Goal: Book appointment/travel/reservation

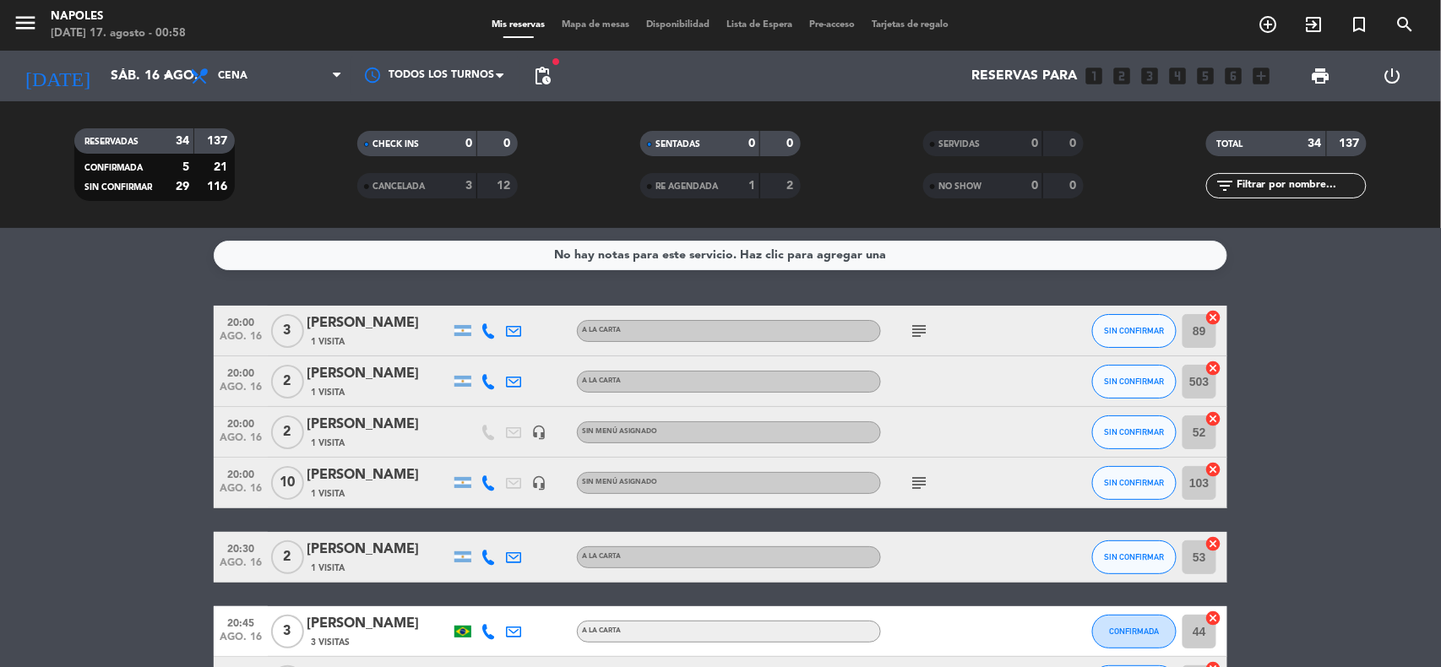
scroll to position [331, 0]
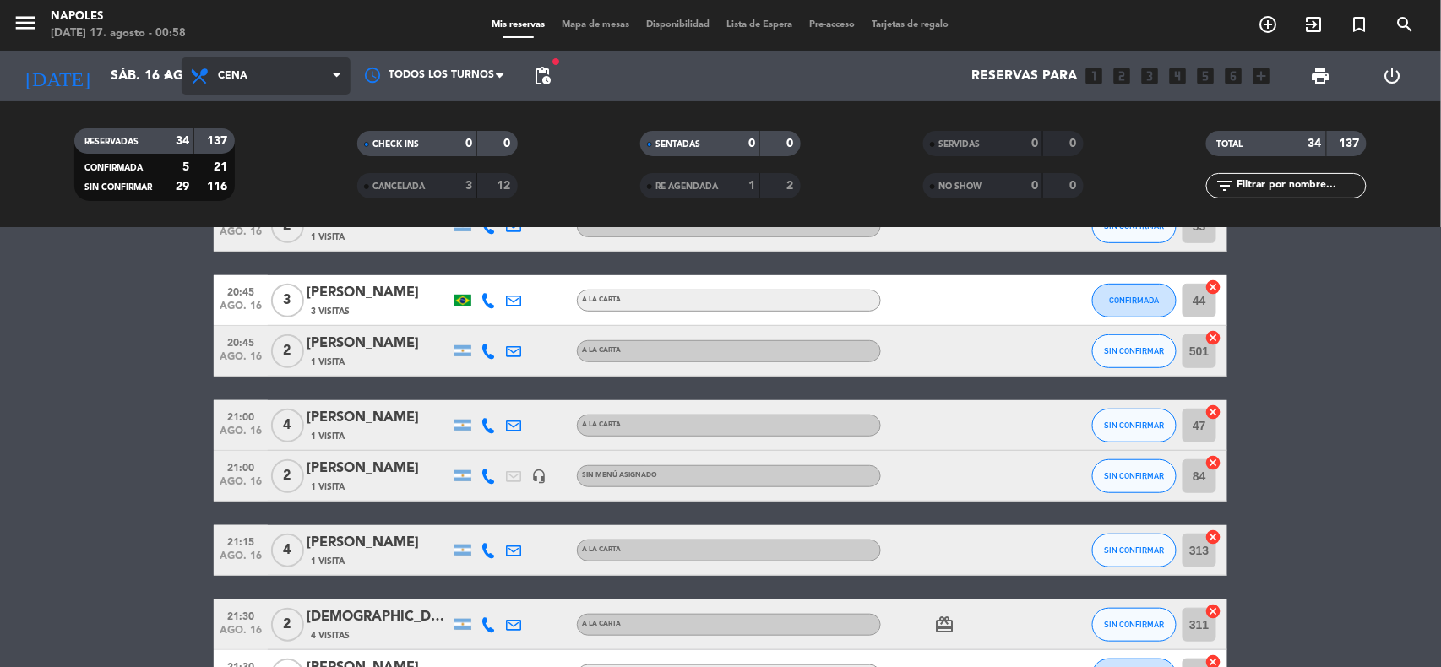
click at [292, 79] on span "Cena" at bounding box center [266, 75] width 169 height 37
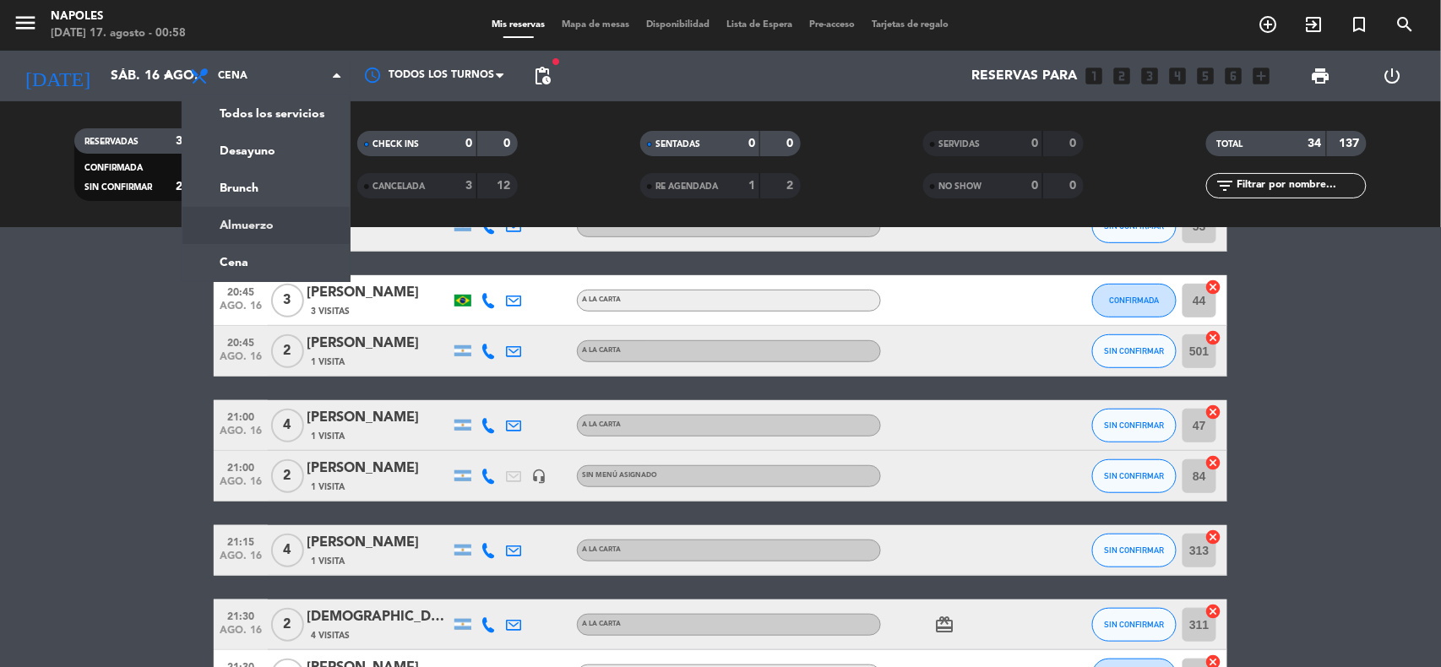
drag, startPoint x: 274, startPoint y: 233, endPoint x: 261, endPoint y: 207, distance: 29.5
click at [274, 231] on ng-component "menu [PERSON_NAME][DATE] 17. agosto - 00:58 Mis reservas Mapa de mesas Disponib…" at bounding box center [720, 333] width 1441 height 667
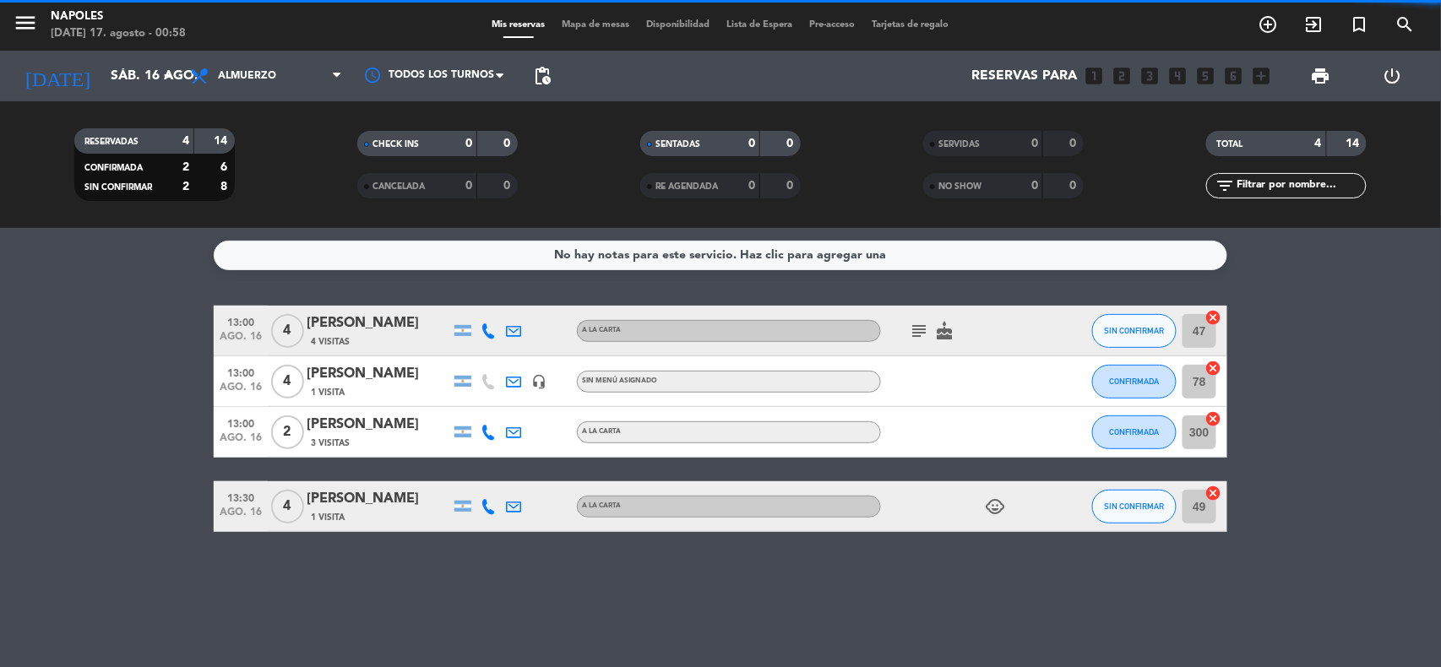
scroll to position [0, 0]
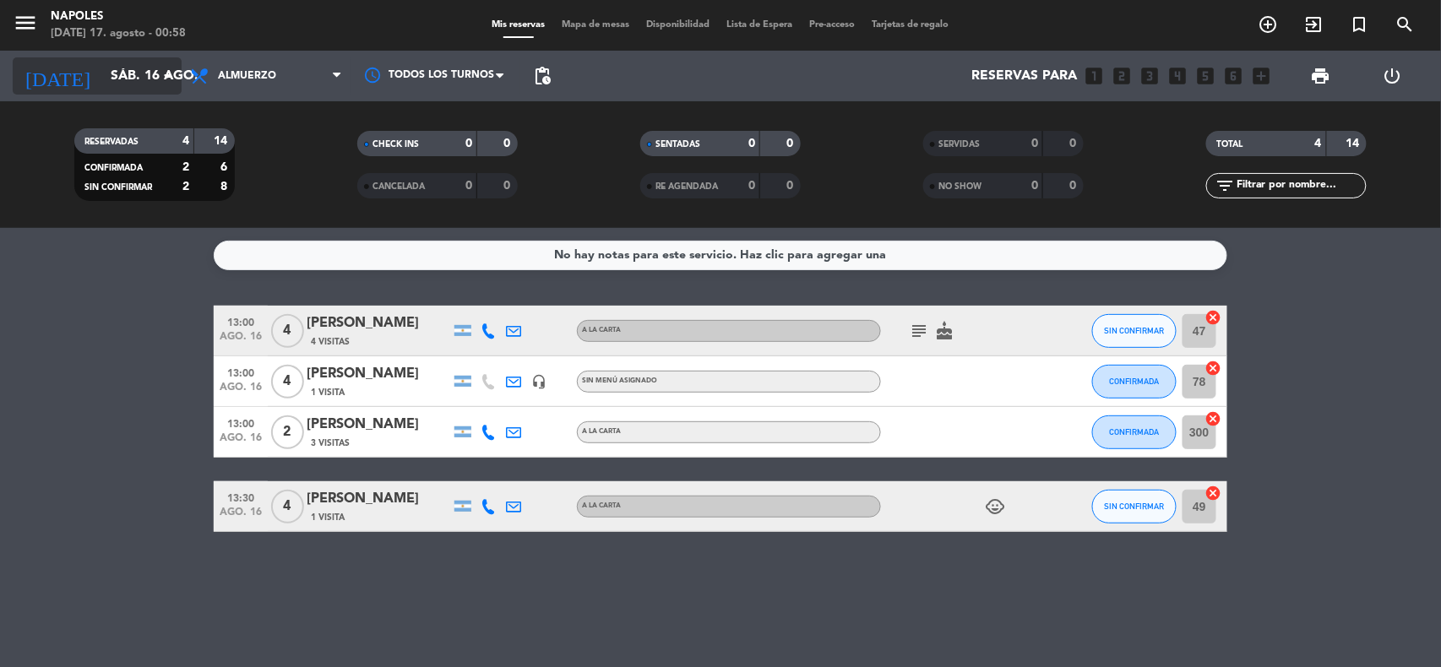
click at [150, 83] on input "sáb. 16 ago." at bounding box center [191, 76] width 178 height 33
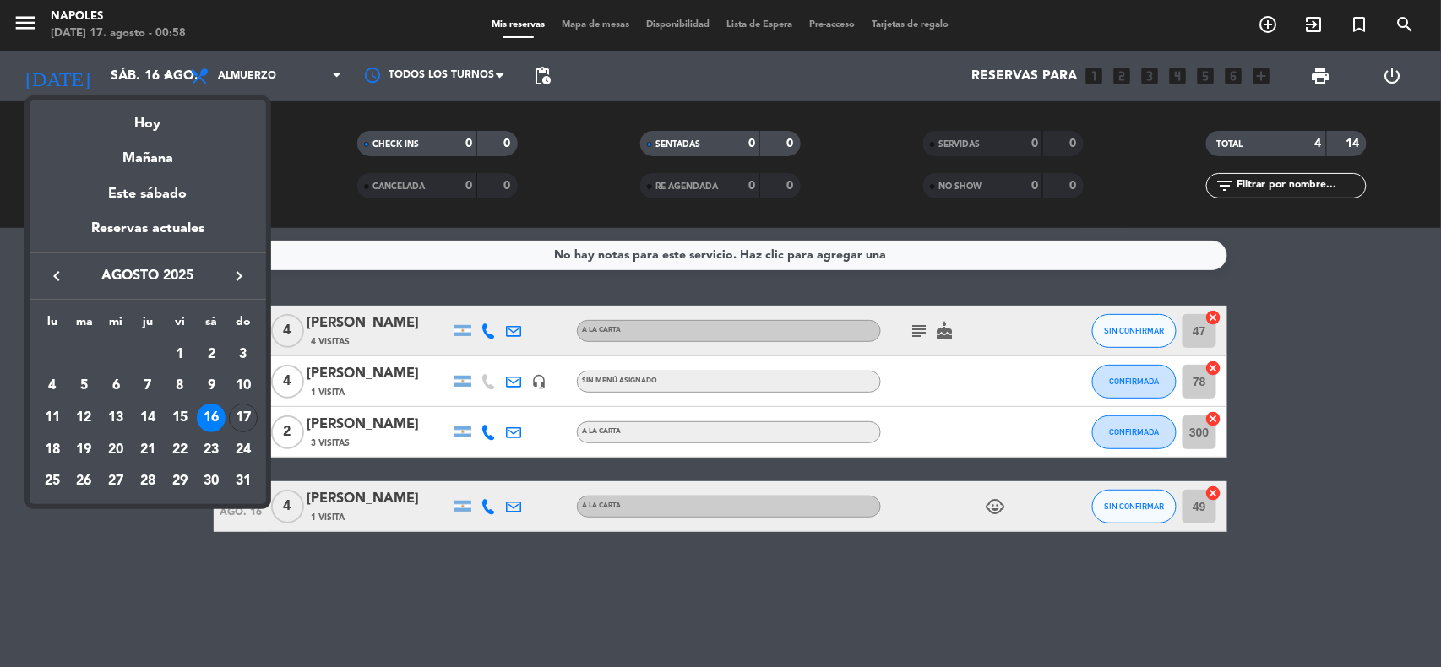
click at [242, 422] on div "17" at bounding box center [243, 418] width 29 height 29
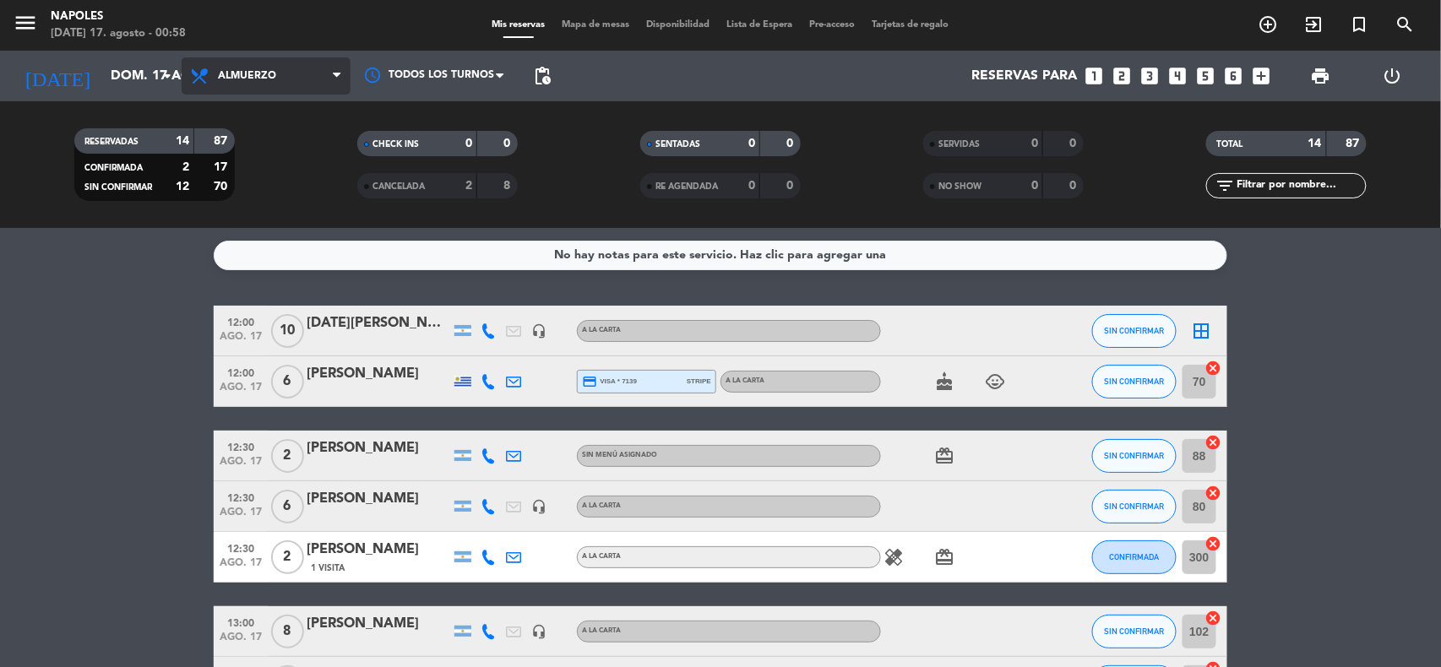
click at [285, 76] on span "Almuerzo" at bounding box center [266, 75] width 169 height 37
click at [297, 166] on div "menu [PERSON_NAME][DATE] 17. agosto - 00:59 Mis reservas Mapa de mesas Disponib…" at bounding box center [720, 114] width 1441 height 228
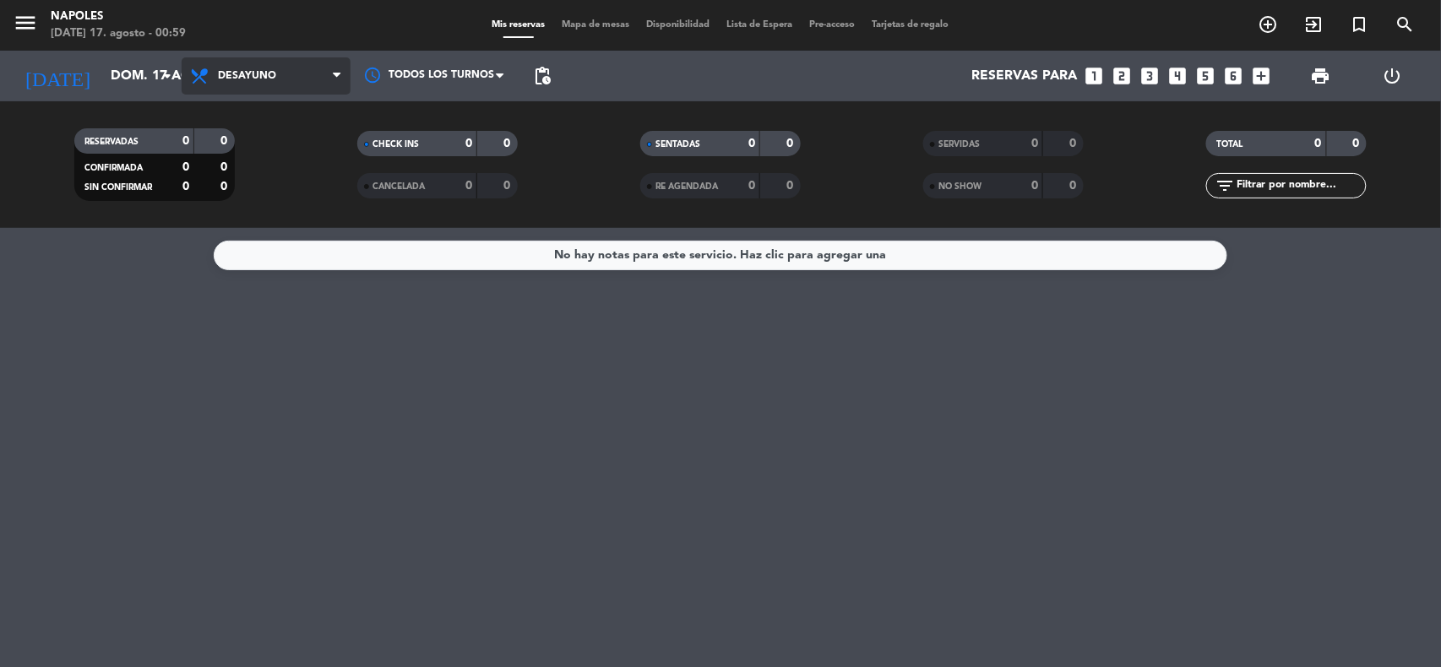
click at [264, 83] on span "Desayuno" at bounding box center [266, 75] width 169 height 37
click at [140, 78] on input "dom. 17 ago." at bounding box center [191, 76] width 178 height 33
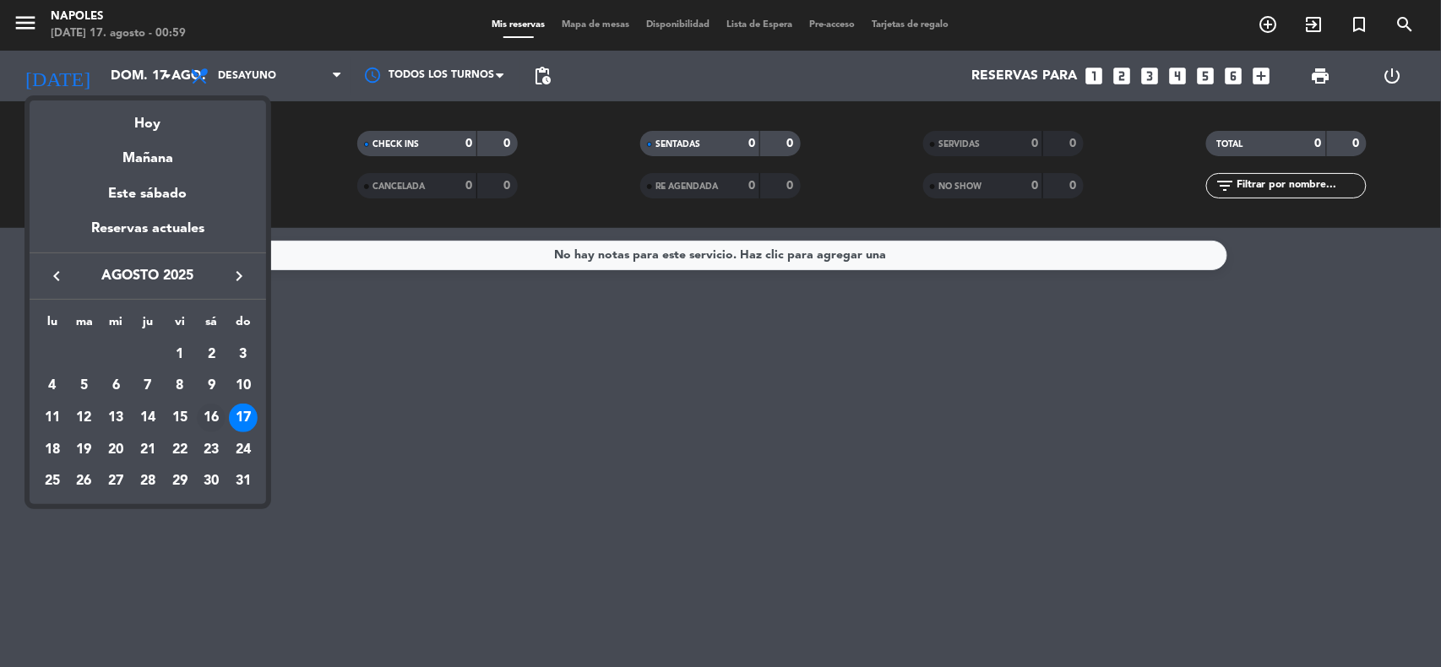
click at [215, 405] on div "16" at bounding box center [211, 418] width 29 height 29
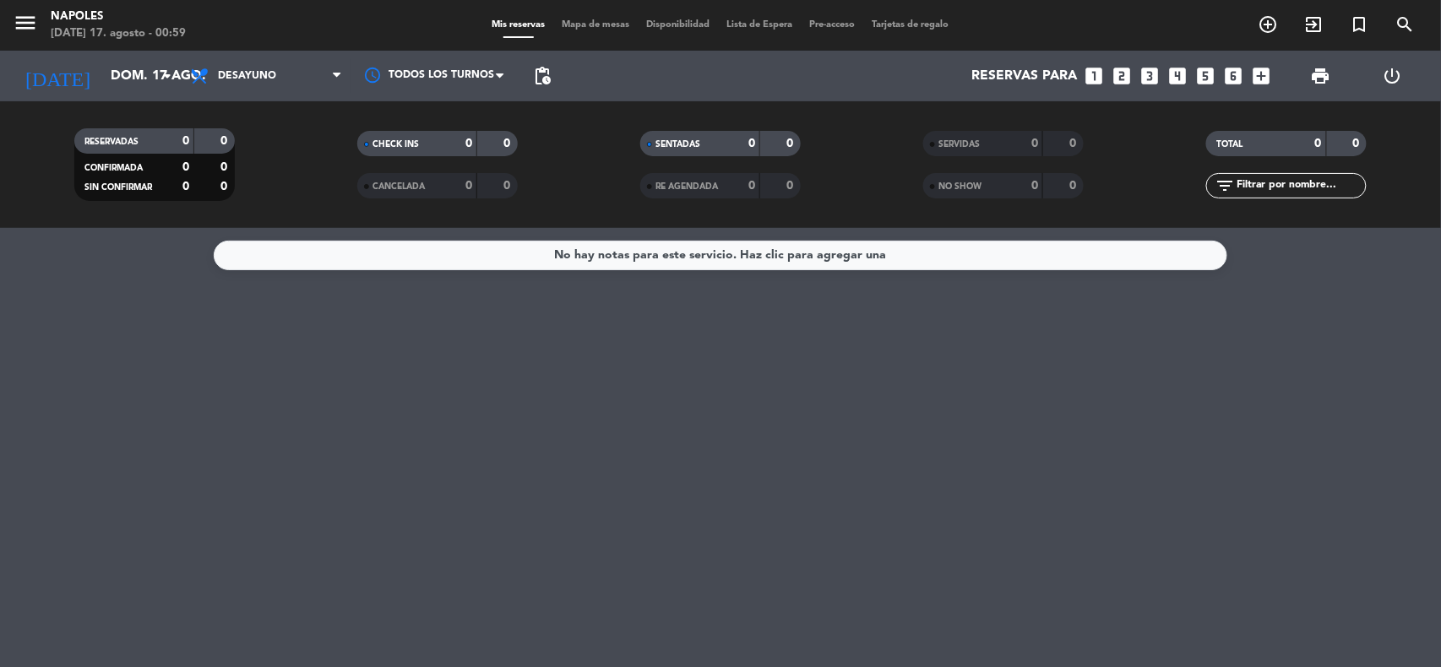
type input "sáb. 16 ago."
click at [311, 72] on span "Desayuno" at bounding box center [266, 75] width 169 height 37
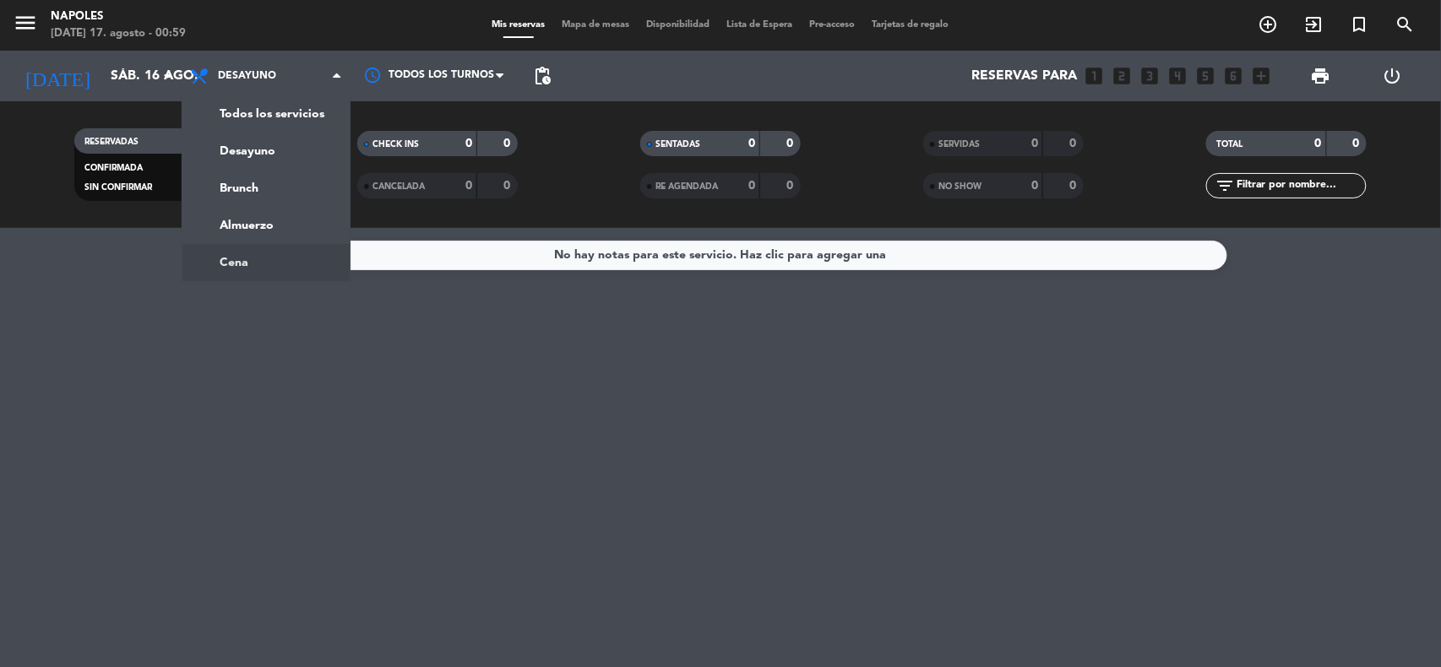
click at [277, 253] on ng-component "menu [PERSON_NAME][DATE] 17. agosto - 00:59 Mis reservas Mapa de mesas Disponib…" at bounding box center [720, 333] width 1441 height 667
